Goal: Book appointment/travel/reservation

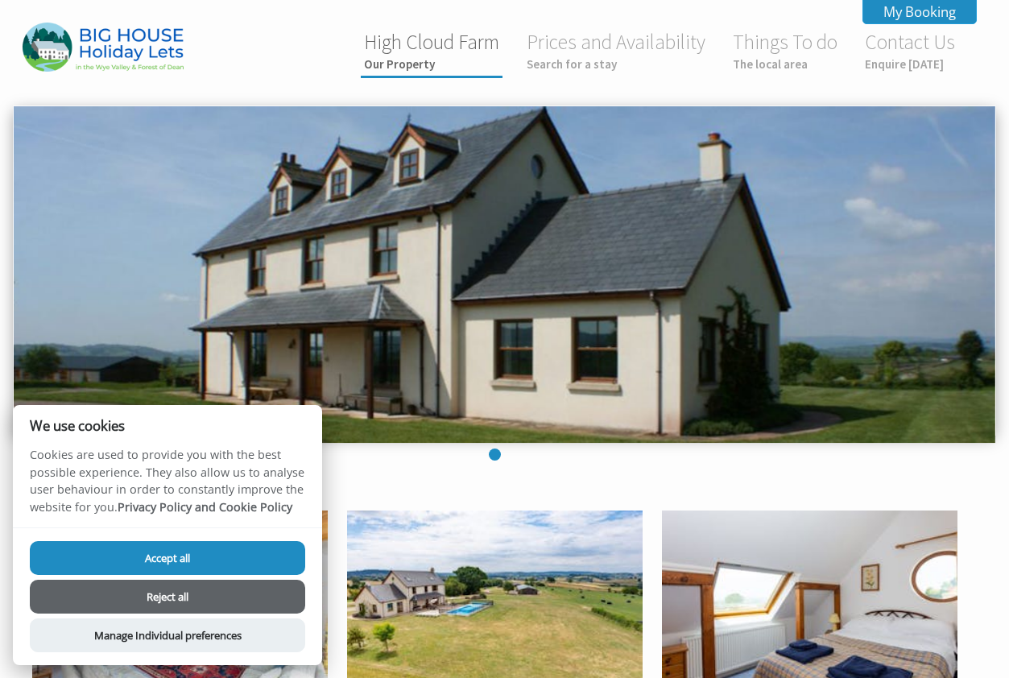
click at [419, 68] on small "Our Property" at bounding box center [431, 63] width 135 height 15
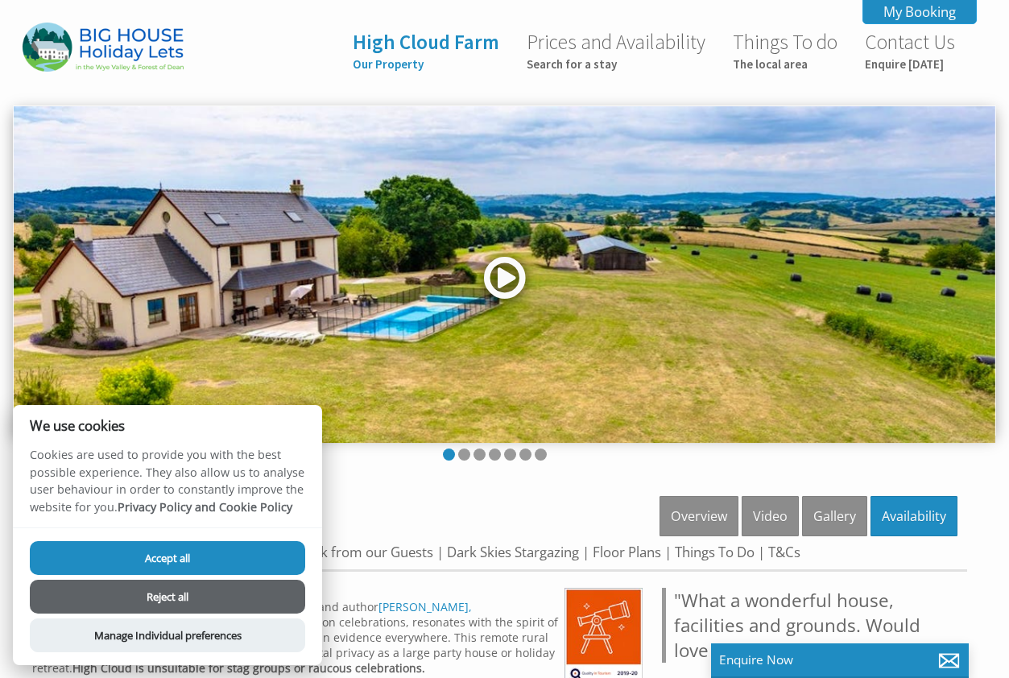
click at [504, 272] on link at bounding box center [505, 283] width 48 height 66
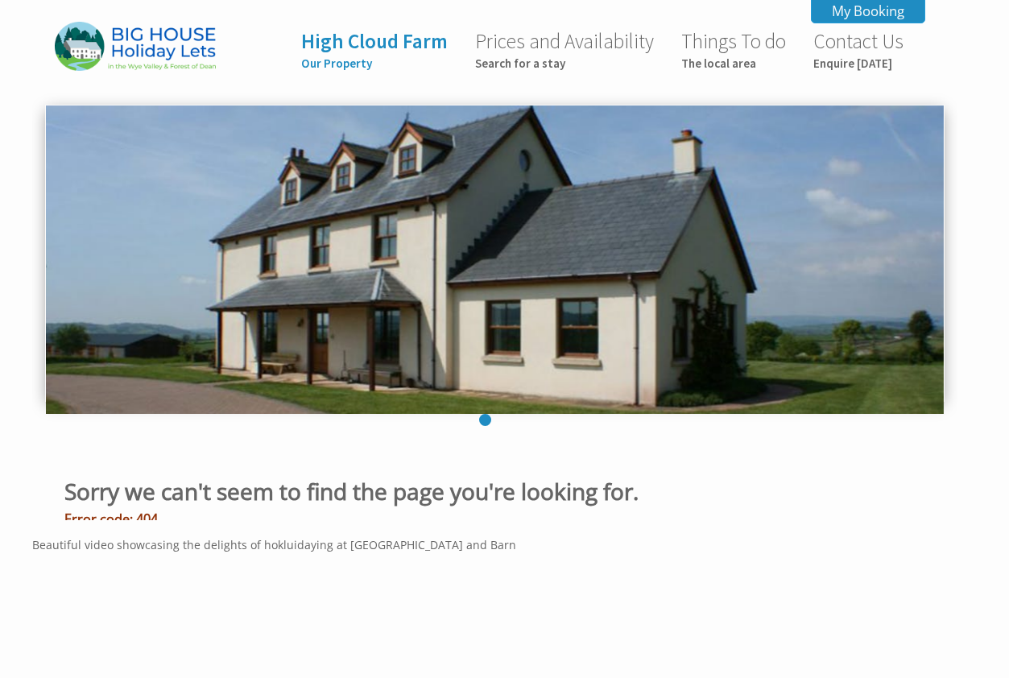
scroll to position [588, 0]
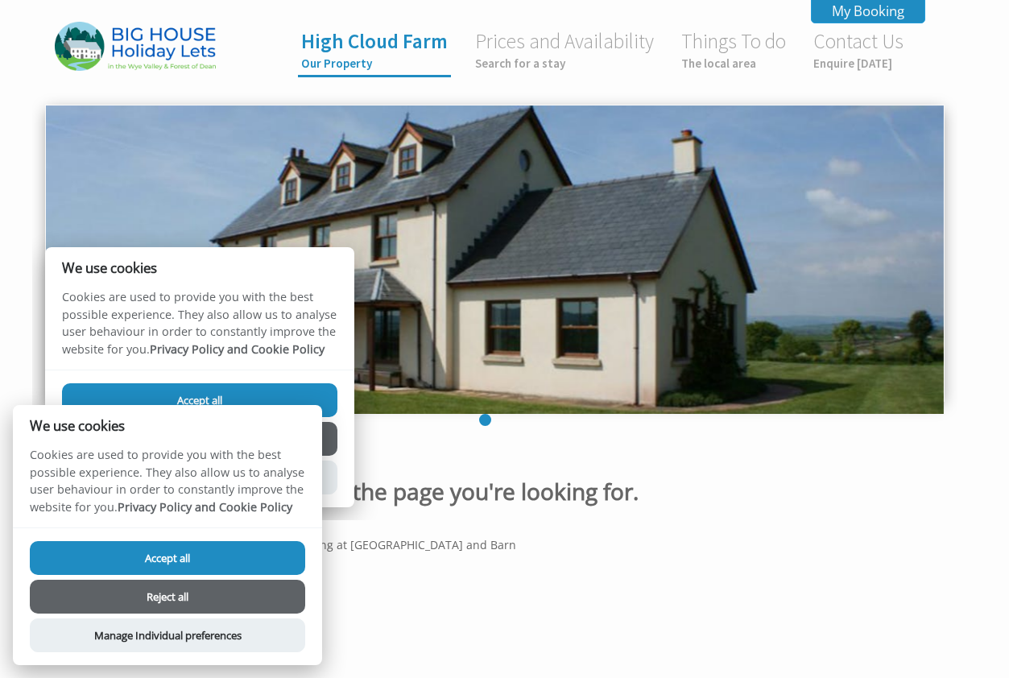
click at [403, 41] on link "High Cloud Farm Our Property" at bounding box center [374, 49] width 147 height 43
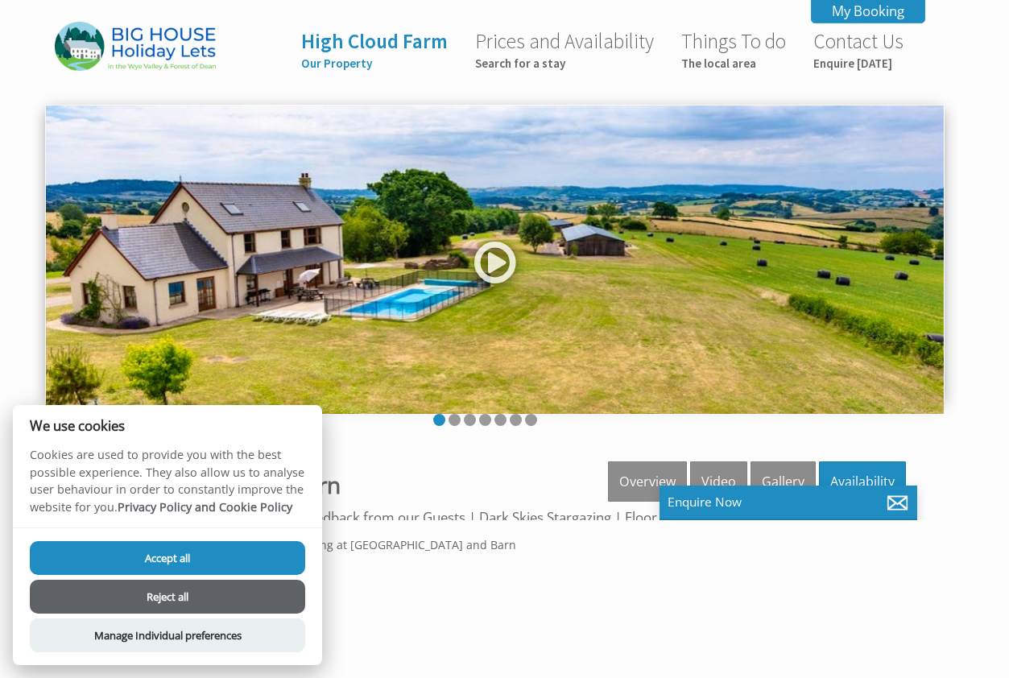
scroll to position [0, 0]
click at [828, 38] on link "Contact Us Enquire [DATE]" at bounding box center [858, 49] width 90 height 43
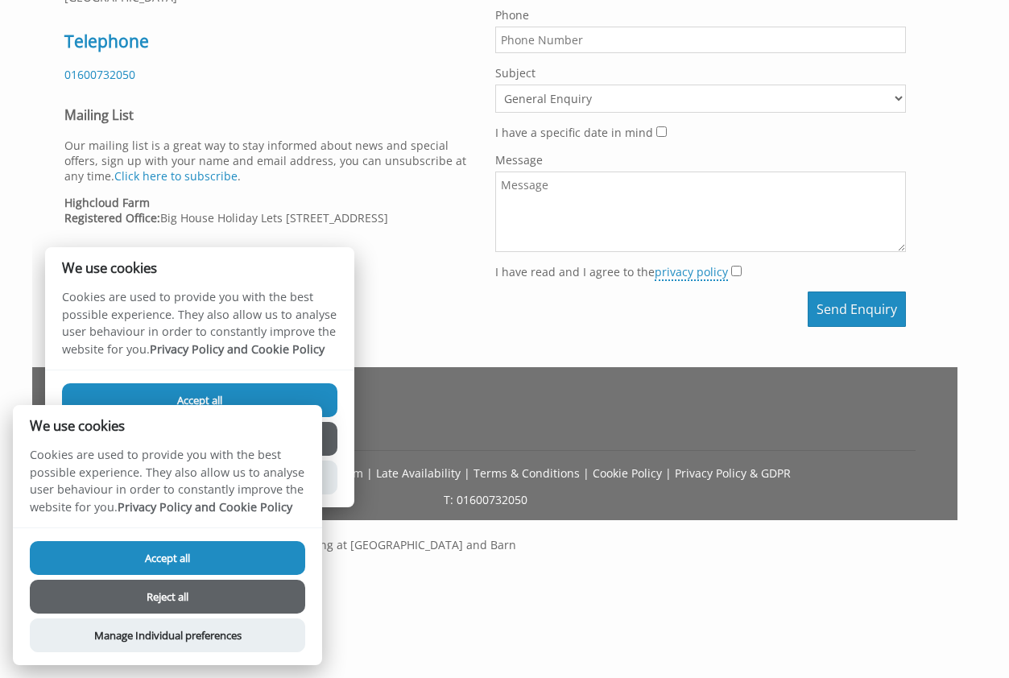
scroll to position [135, 0]
